Goal: Transaction & Acquisition: Book appointment/travel/reservation

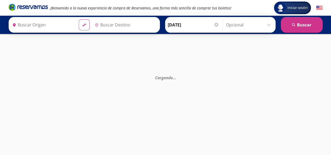
type input "[GEOGRAPHIC_DATA], [GEOGRAPHIC_DATA]"
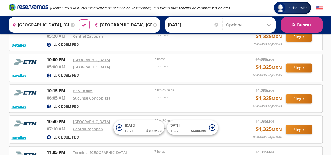
scroll to position [419, 0]
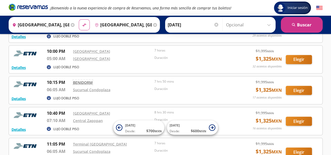
click at [83, 81] on link "BENIDORM" at bounding box center [83, 82] width 20 height 5
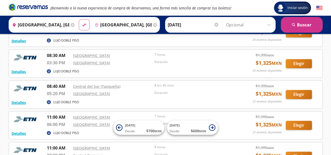
scroll to position [0, 0]
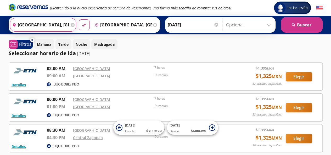
click at [62, 25] on input "[GEOGRAPHIC_DATA], [GEOGRAPHIC_DATA]" at bounding box center [39, 24] width 59 height 13
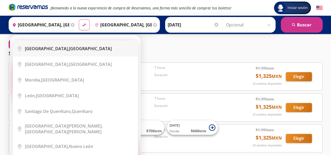
click at [72, 53] on li "City Icon Ciudad de México, Distrito Federal" at bounding box center [75, 49] width 125 height 16
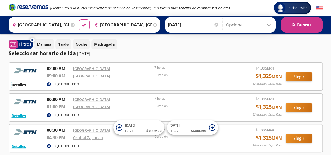
click at [24, 85] on button "Detalles" at bounding box center [19, 85] width 14 height 6
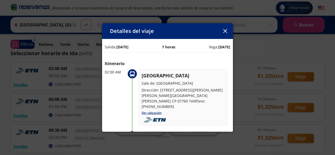
click at [223, 31] on icon "button" at bounding box center [225, 31] width 4 height 4
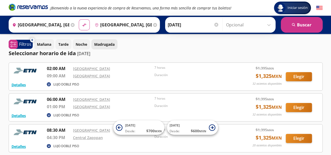
click at [106, 43] on p "Madrugada" at bounding box center [104, 45] width 20 height 6
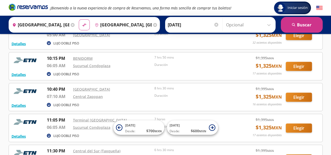
scroll to position [483, 0]
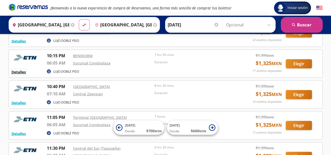
click at [20, 71] on button "Detalles" at bounding box center [19, 72] width 14 height 6
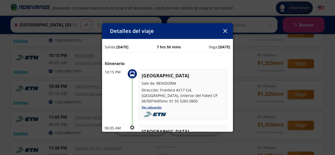
click at [225, 29] on button "button" at bounding box center [225, 31] width 8 height 8
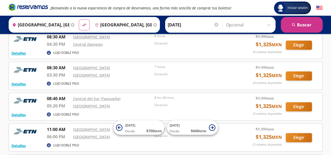
scroll to position [0, 0]
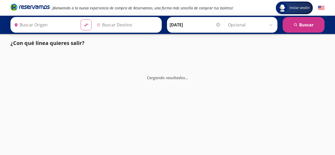
type input "[GEOGRAPHIC_DATA], [GEOGRAPHIC_DATA]"
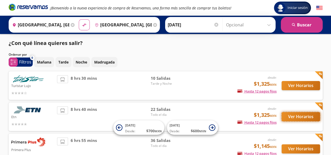
click at [305, 117] on button "Ver Horarios" at bounding box center [301, 116] width 39 height 9
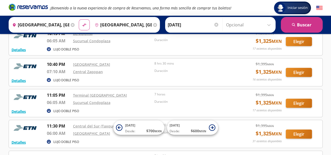
scroll to position [359, 0]
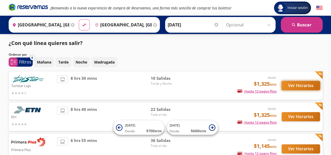
click at [308, 83] on button "Ver Horarios" at bounding box center [301, 85] width 39 height 9
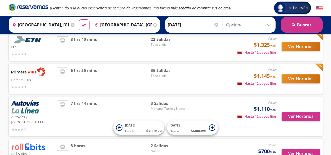
scroll to position [79, 0]
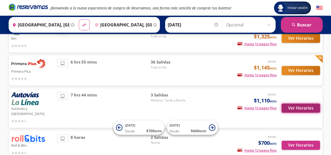
click at [290, 106] on button "Ver Horarios" at bounding box center [301, 108] width 39 height 9
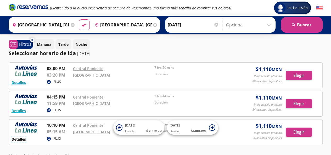
click at [23, 138] on button "Detalles" at bounding box center [19, 140] width 14 height 6
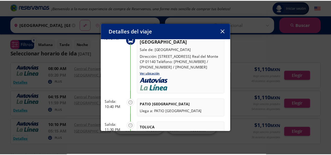
scroll to position [105, 0]
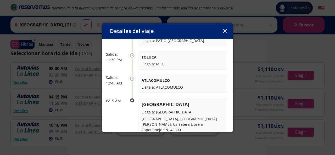
click at [224, 32] on icon "button" at bounding box center [225, 31] width 4 height 4
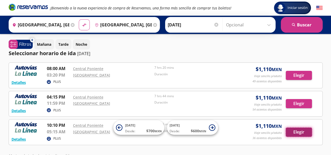
click at [303, 133] on button "Elegir" at bounding box center [299, 132] width 26 height 9
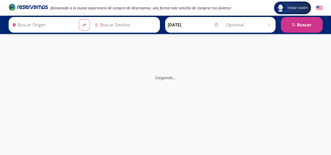
type input "[GEOGRAPHIC_DATA], [GEOGRAPHIC_DATA]"
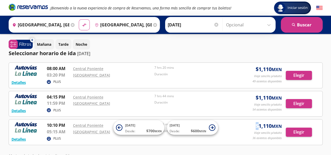
click at [246, 120] on div "Detalles PLUS 10:10 PM [GEOGRAPHIC_DATA] 05:15 AM Central Nueva 7 hrs 5 mins Du…" at bounding box center [166, 132] width 314 height 26
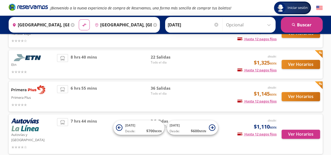
scroll to position [26, 0]
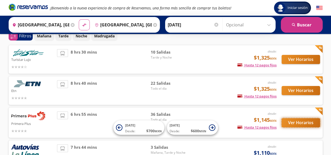
click at [298, 121] on button "Ver Horarios" at bounding box center [301, 122] width 39 height 9
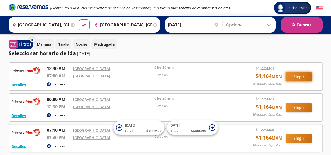
click at [296, 76] on button "Elegir" at bounding box center [299, 76] width 26 height 9
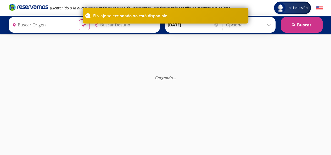
type input "[GEOGRAPHIC_DATA], [GEOGRAPHIC_DATA]"
